Goal: Task Accomplishment & Management: Complete application form

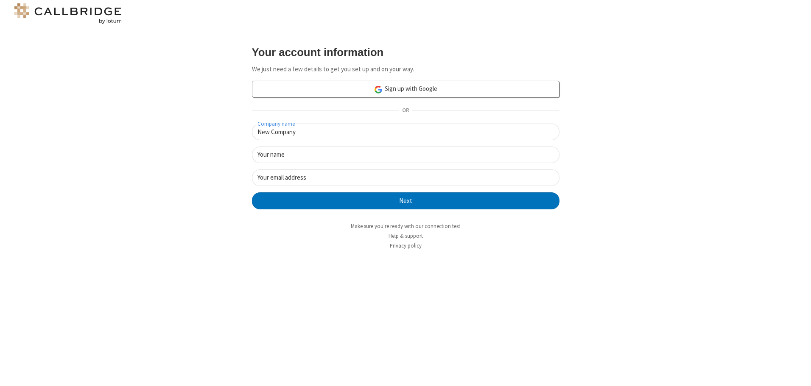
type input "New Company"
type input "New User"
type input "newUser@newUser.freesmackdown.b"
click button "Next" at bounding box center [406, 200] width 308 height 17
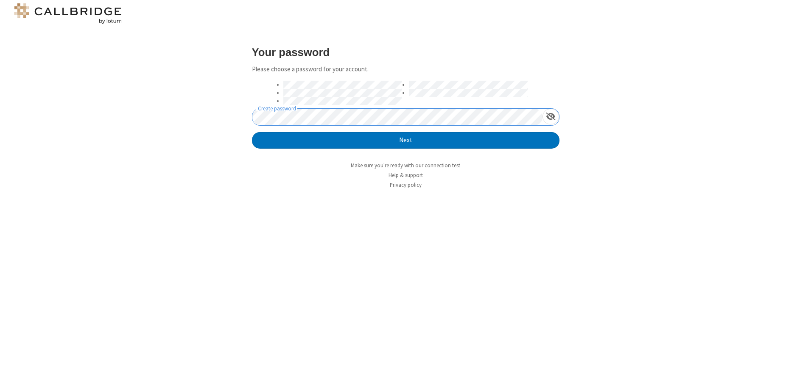
click button "Next" at bounding box center [406, 140] width 308 height 17
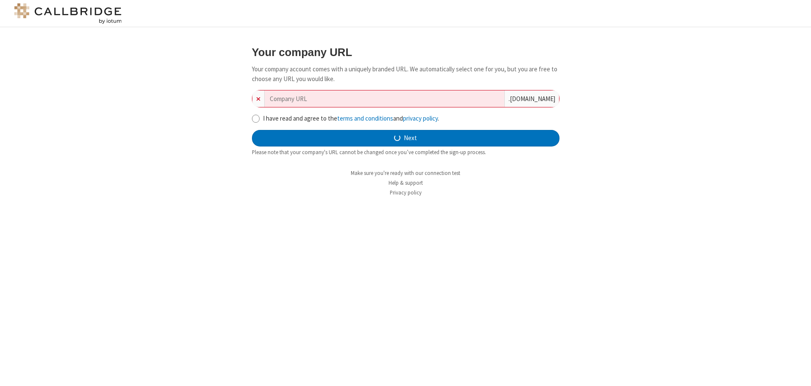
type input "new-company-time-frame-53623"
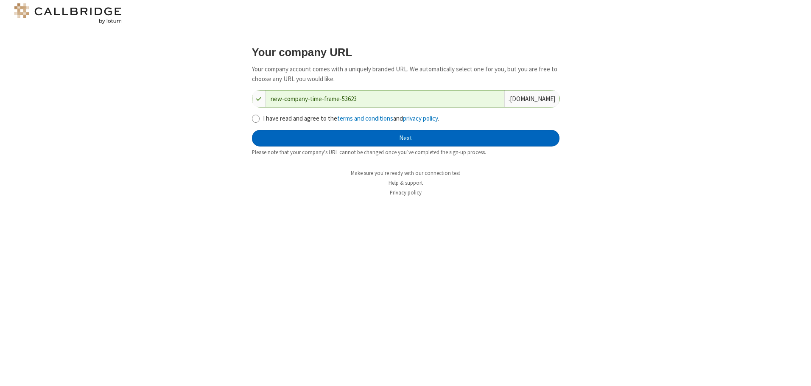
click at [406, 138] on button "Next" at bounding box center [406, 138] width 308 height 17
